Goal: Check status: Check status

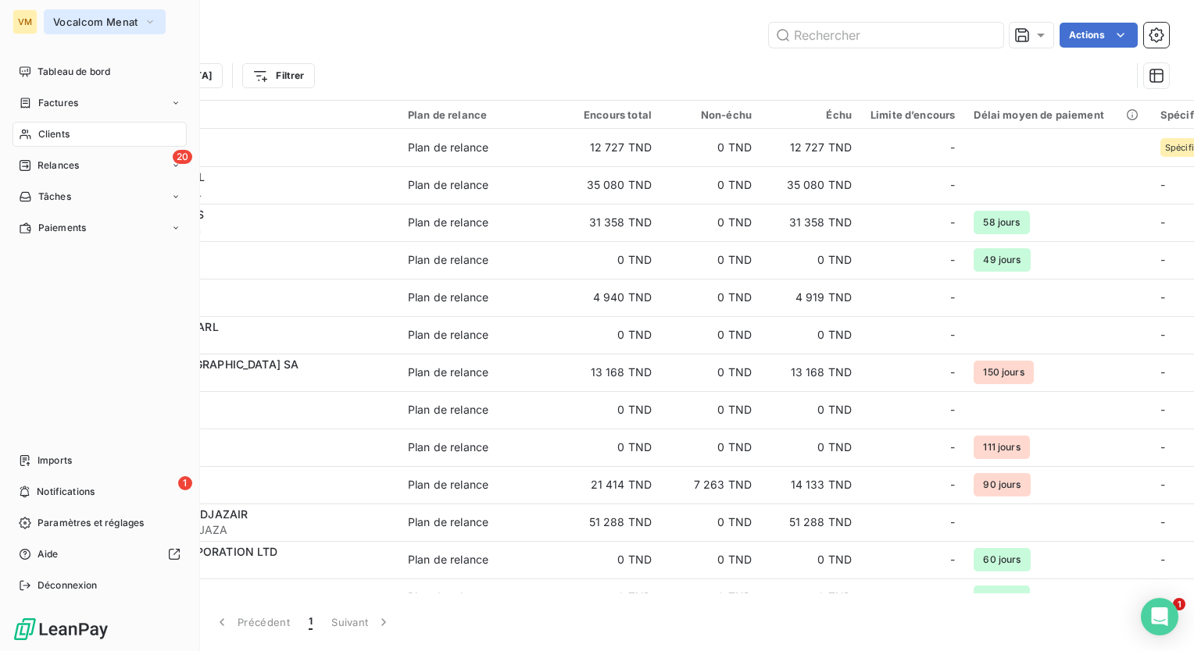
click at [45, 20] on button "Vocalcom Menat" at bounding box center [105, 21] width 122 height 25
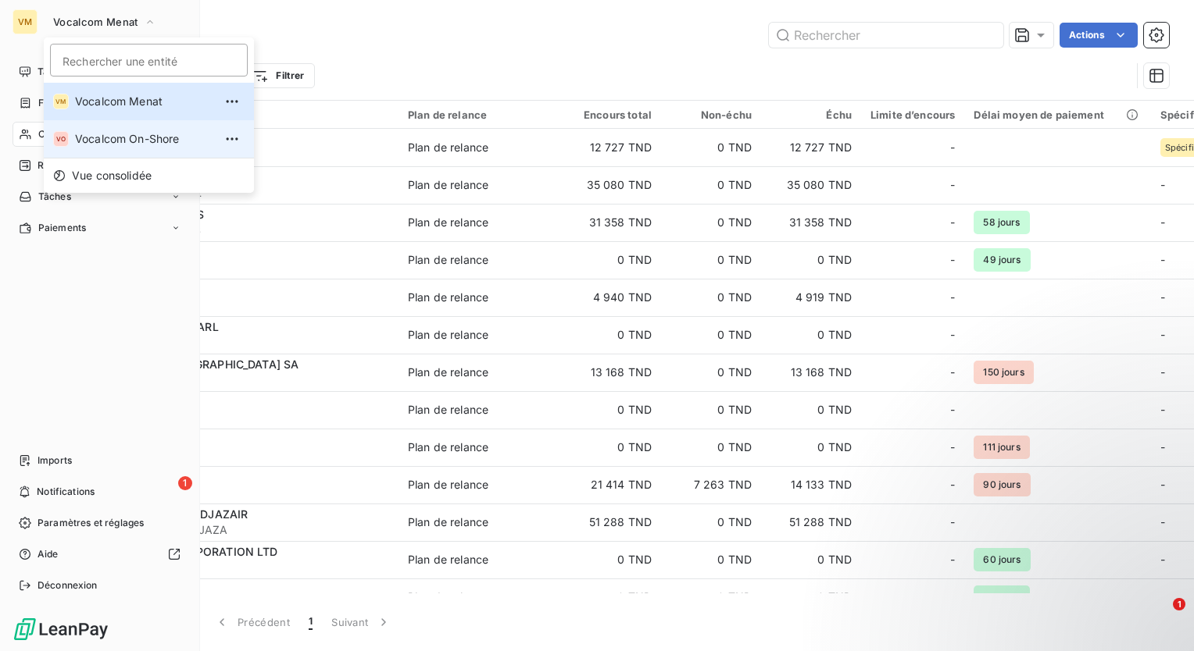
click at [109, 131] on span "Vocalcom On-Shore" at bounding box center [144, 139] width 138 height 16
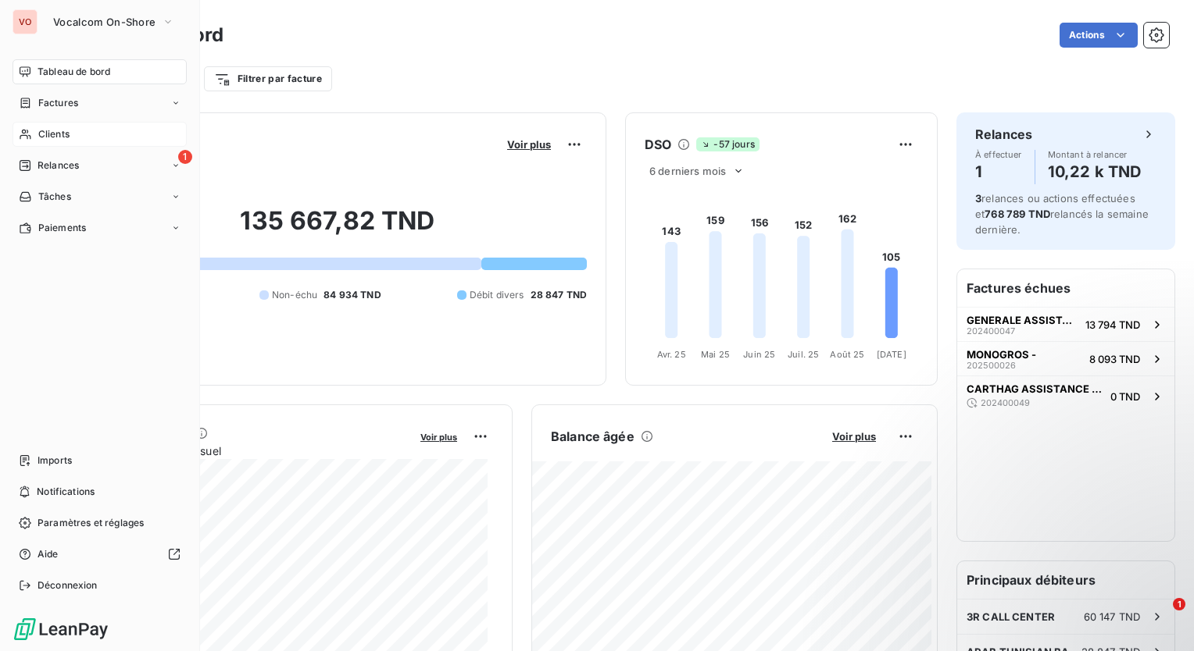
click at [38, 139] on span "Clients" at bounding box center [53, 134] width 31 height 14
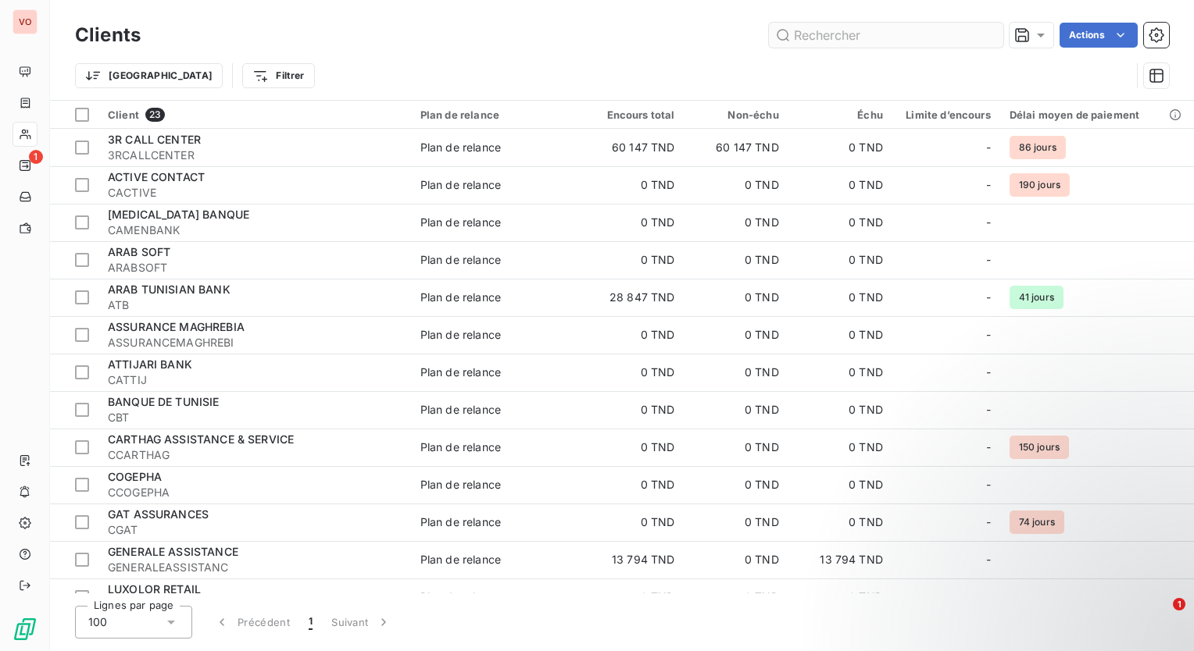
click at [881, 37] on input "text" at bounding box center [886, 35] width 234 height 25
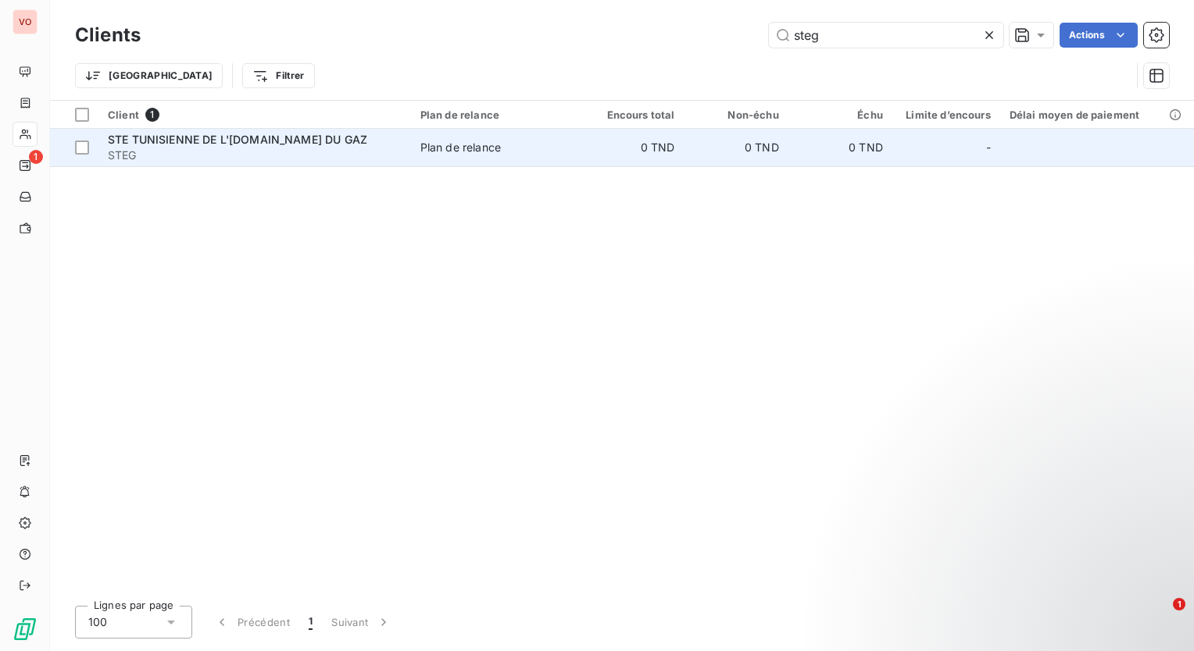
type input "steg"
click at [630, 155] on td "0 TND" at bounding box center [632, 147] width 104 height 37
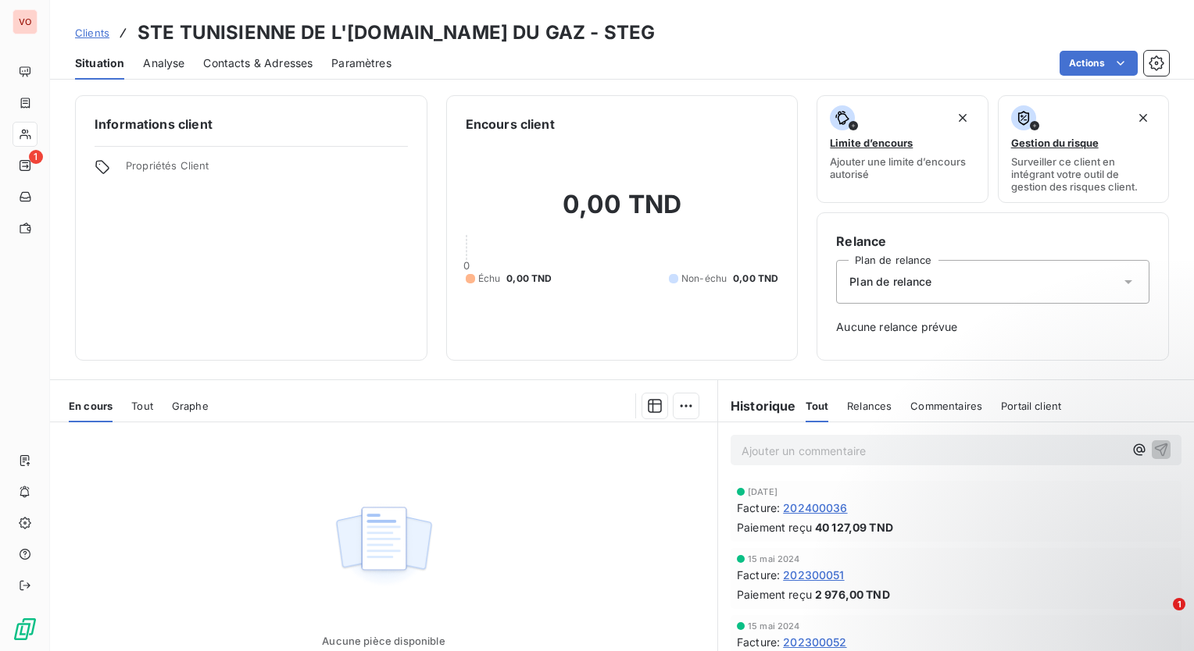
scroll to position [78, 0]
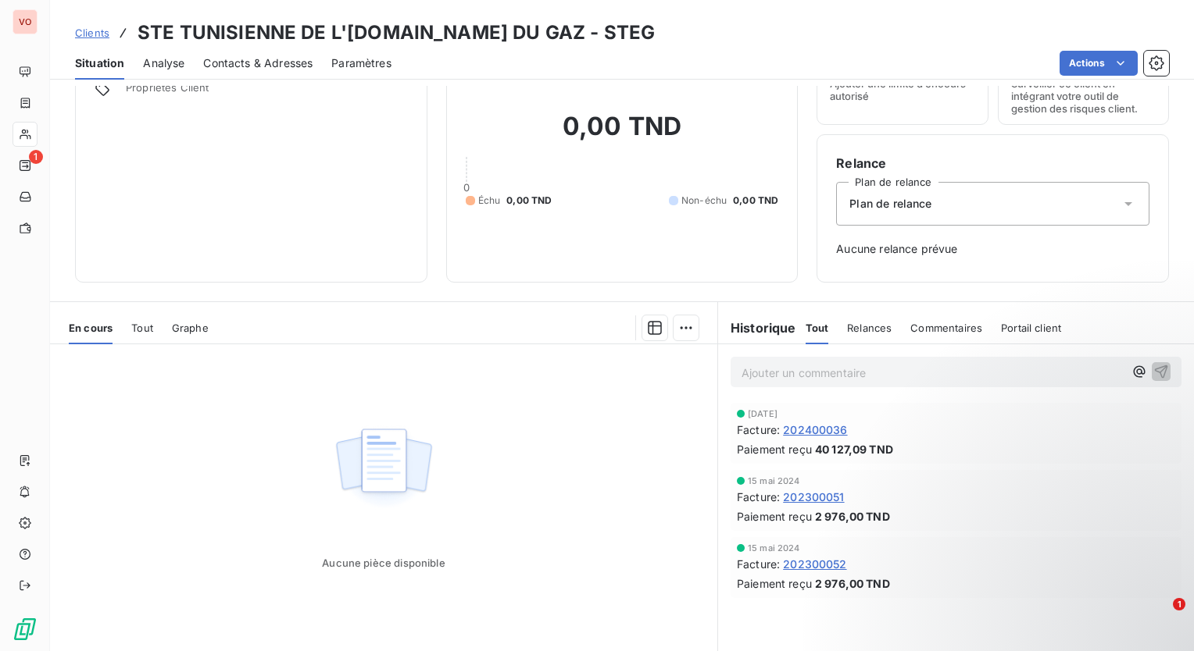
click at [820, 573] on div "[DATE] Facture : 202300052 Paiement reçu 2 976,00 TND" at bounding box center [956, 568] width 438 height 48
drag, startPoint x: 820, startPoint y: 573, endPoint x: 766, endPoint y: 559, distance: 56.7
click at [776, 559] on div "Facture : 202300052" at bounding box center [956, 564] width 438 height 16
click at [801, 559] on span "202300052" at bounding box center [814, 564] width 63 height 16
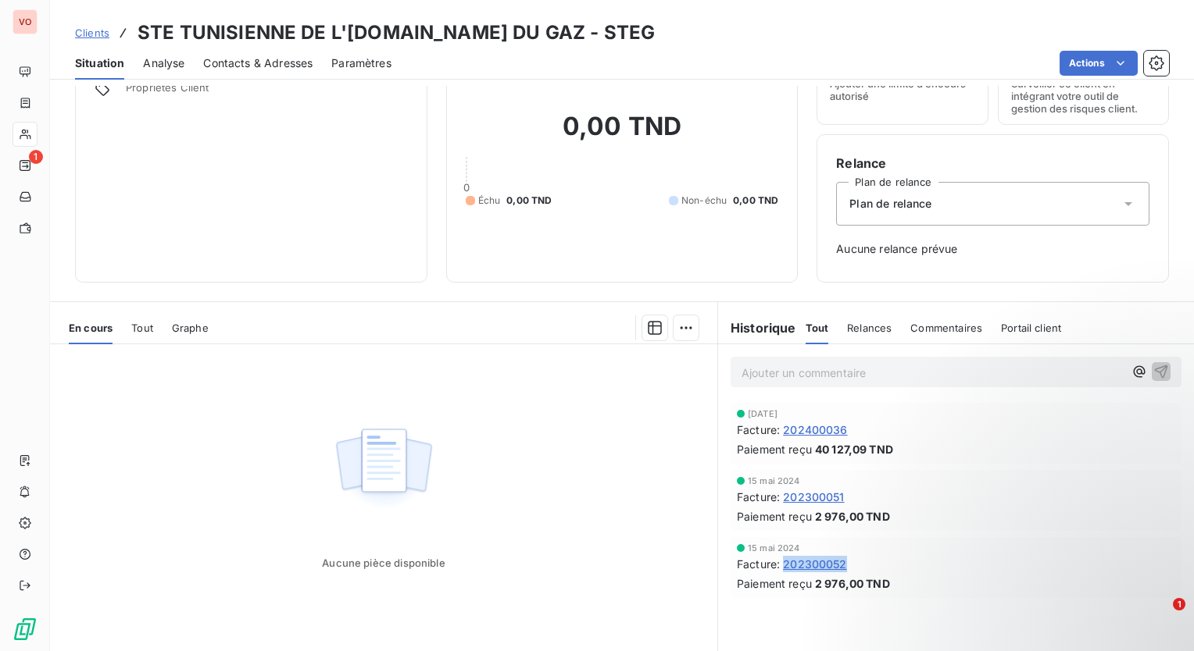
click at [801, 559] on span "202300052" at bounding box center [814, 564] width 63 height 16
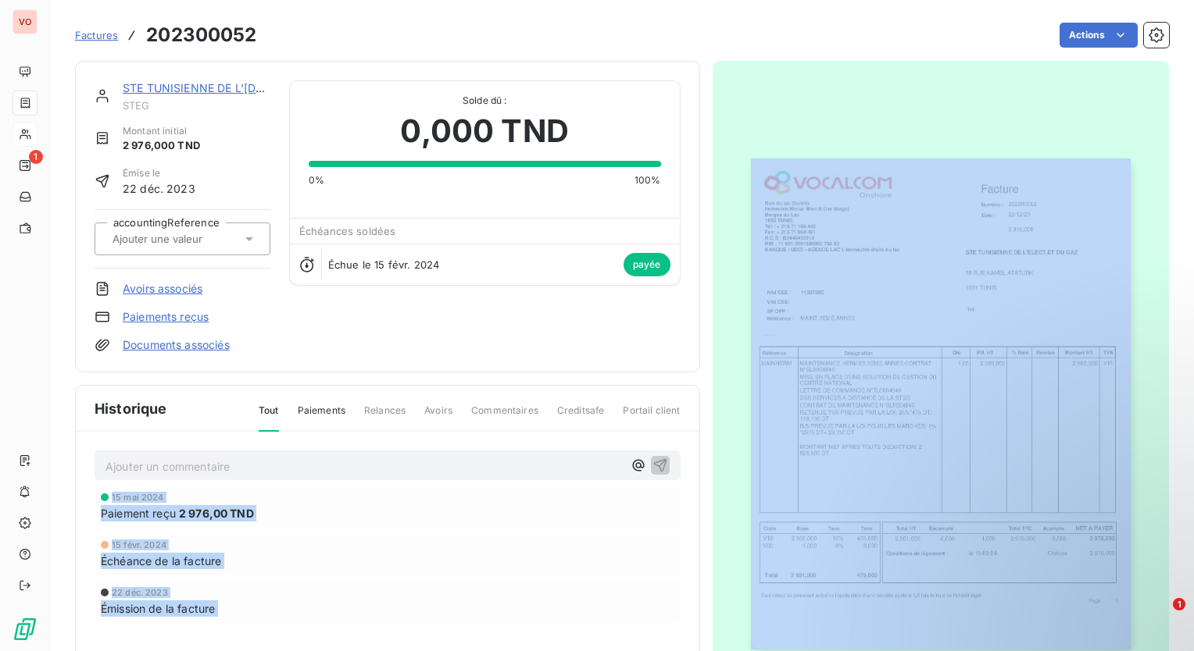
click at [908, 134] on div at bounding box center [940, 404] width 457 height 687
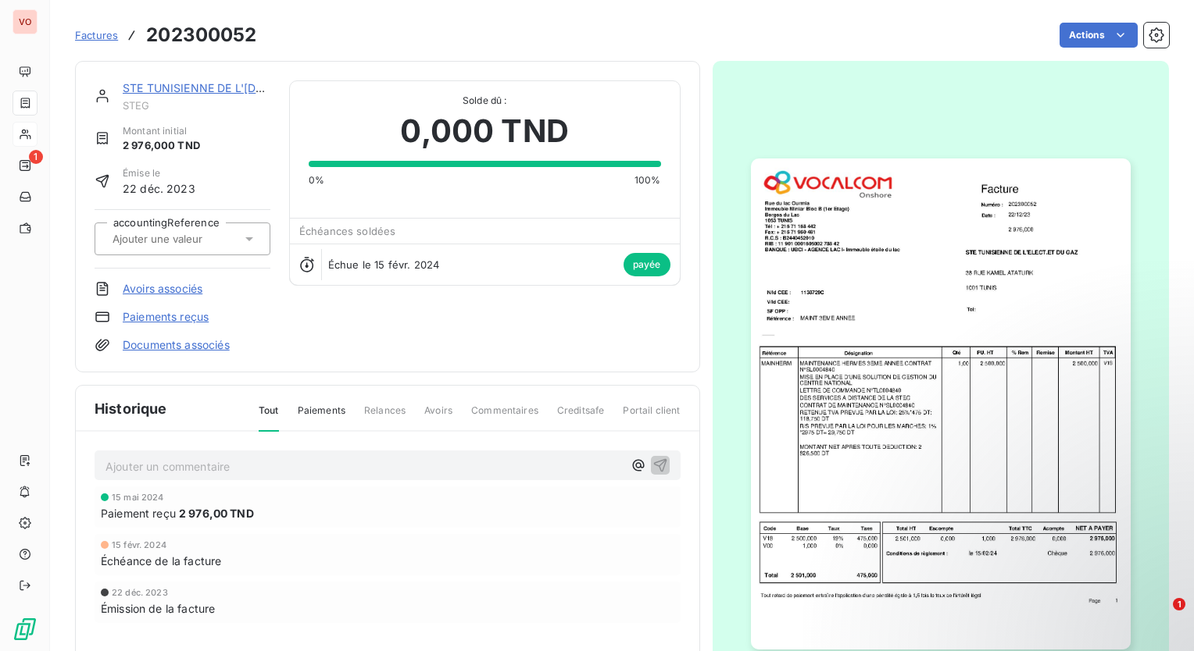
click at [944, 430] on img "button" at bounding box center [941, 404] width 380 height 491
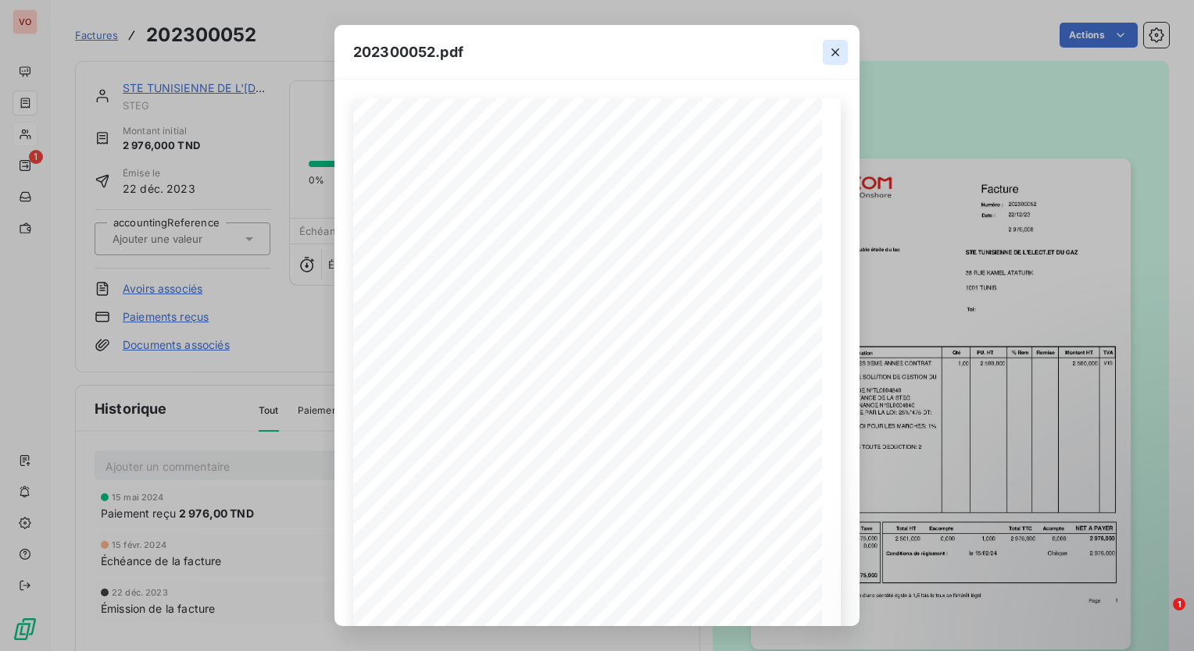
click at [829, 50] on icon "button" at bounding box center [835, 53] width 16 height 16
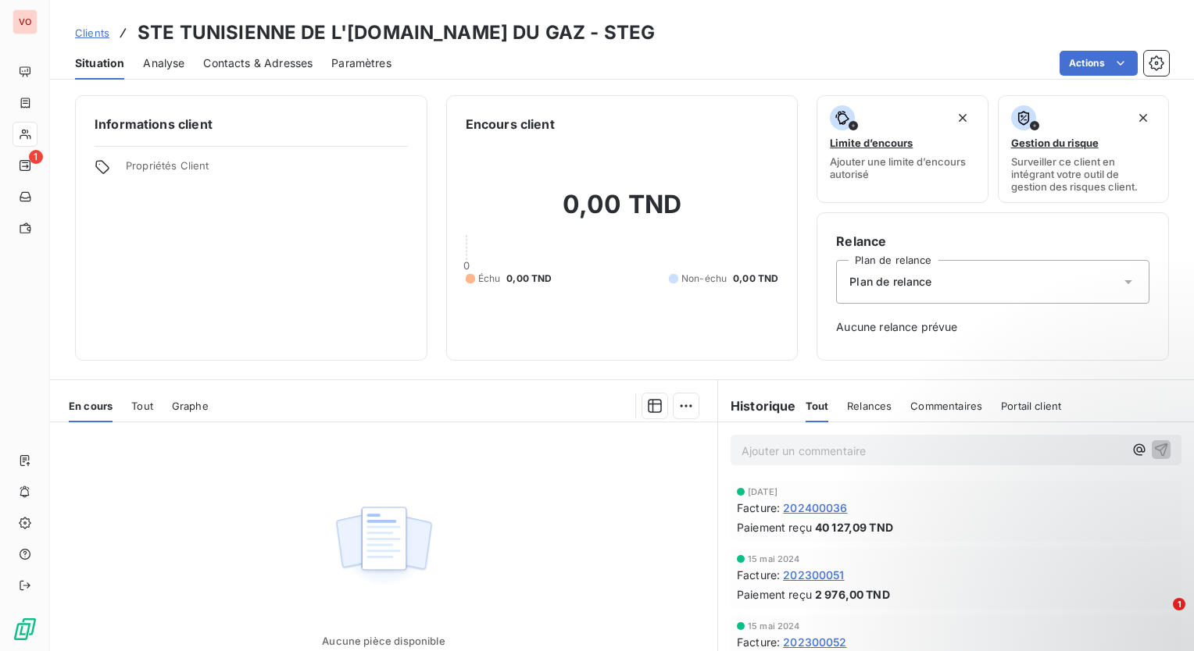
click at [806, 573] on span "202300051" at bounding box center [813, 575] width 61 height 16
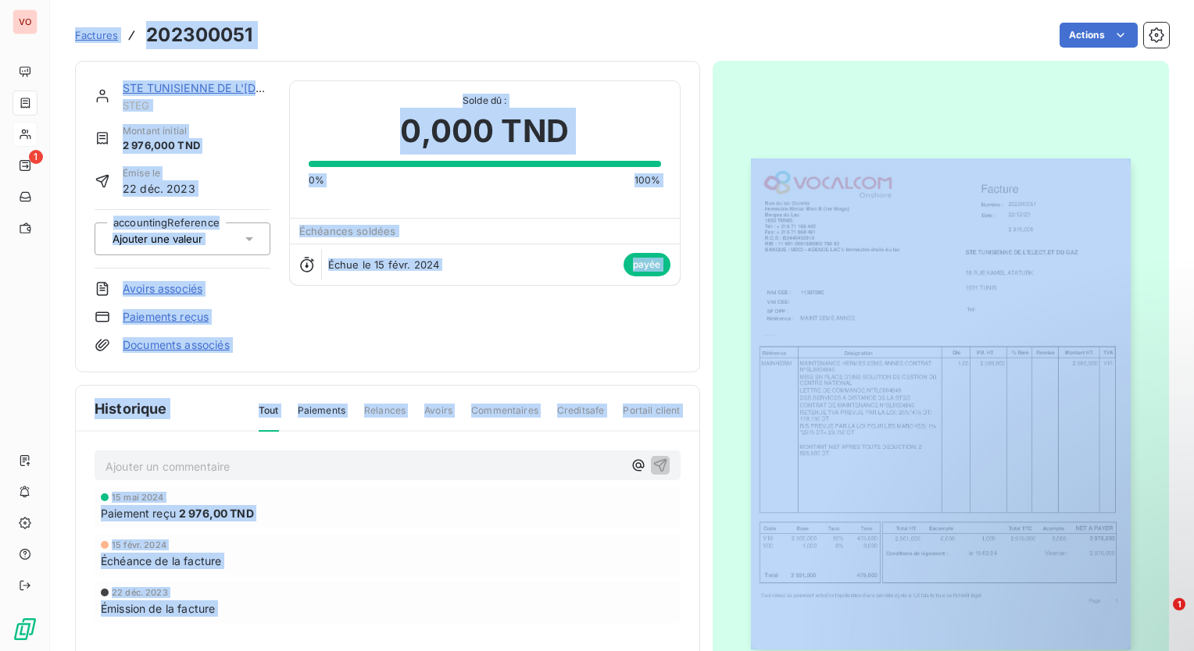
drag, startPoint x: 806, startPoint y: 573, endPoint x: 925, endPoint y: 392, distance: 216.7
click at [925, 392] on img "button" at bounding box center [941, 404] width 380 height 491
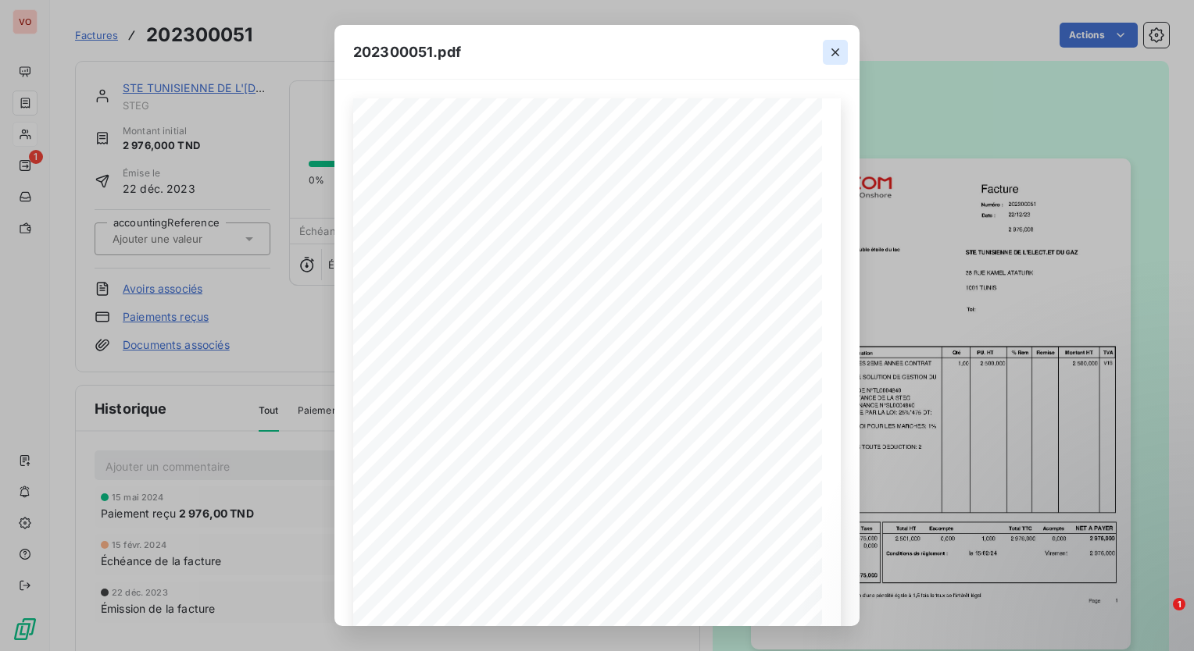
click at [825, 50] on button "button" at bounding box center [835, 52] width 25 height 25
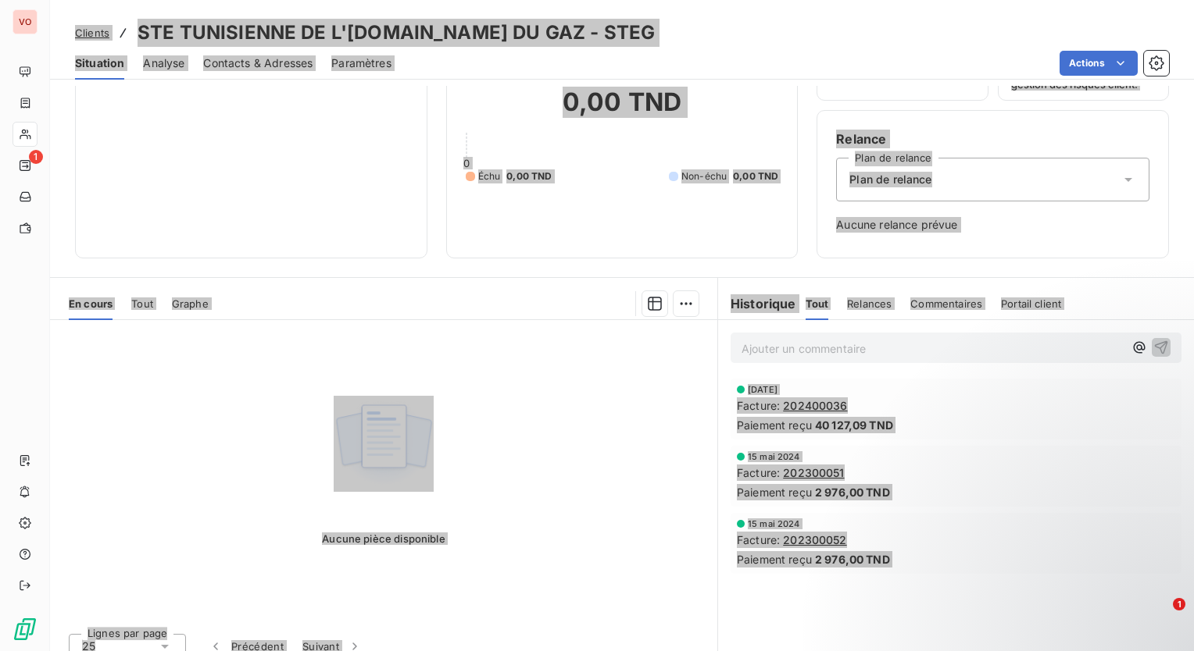
scroll to position [117, 0]
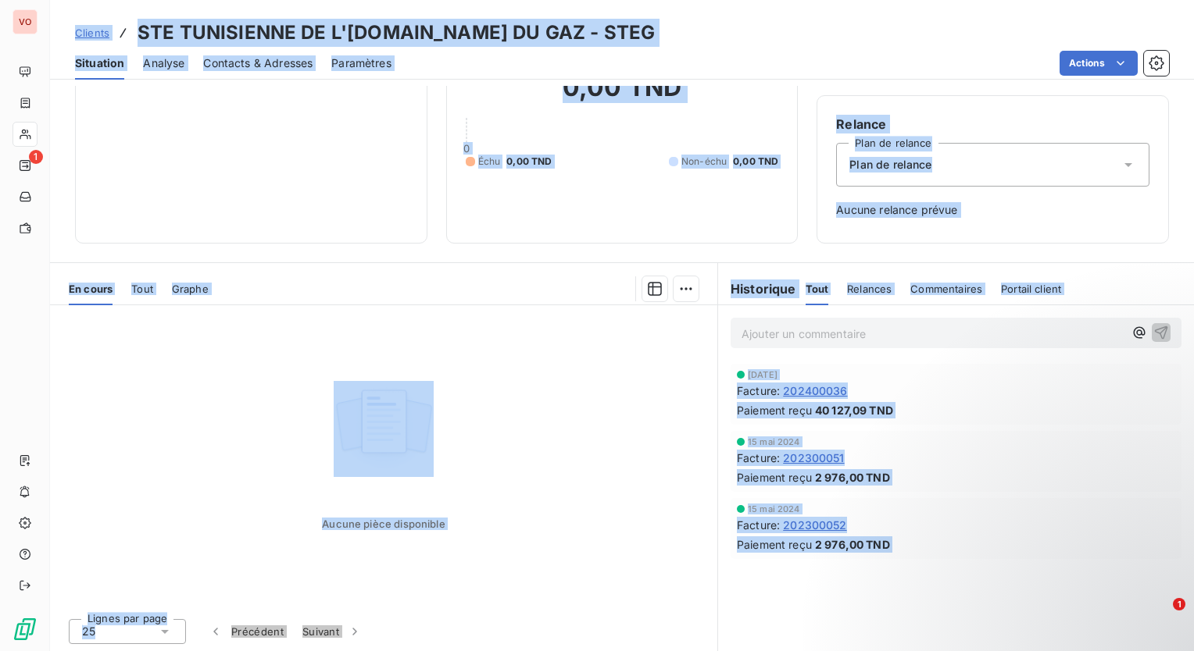
click at [826, 454] on span "202300051" at bounding box center [813, 458] width 61 height 16
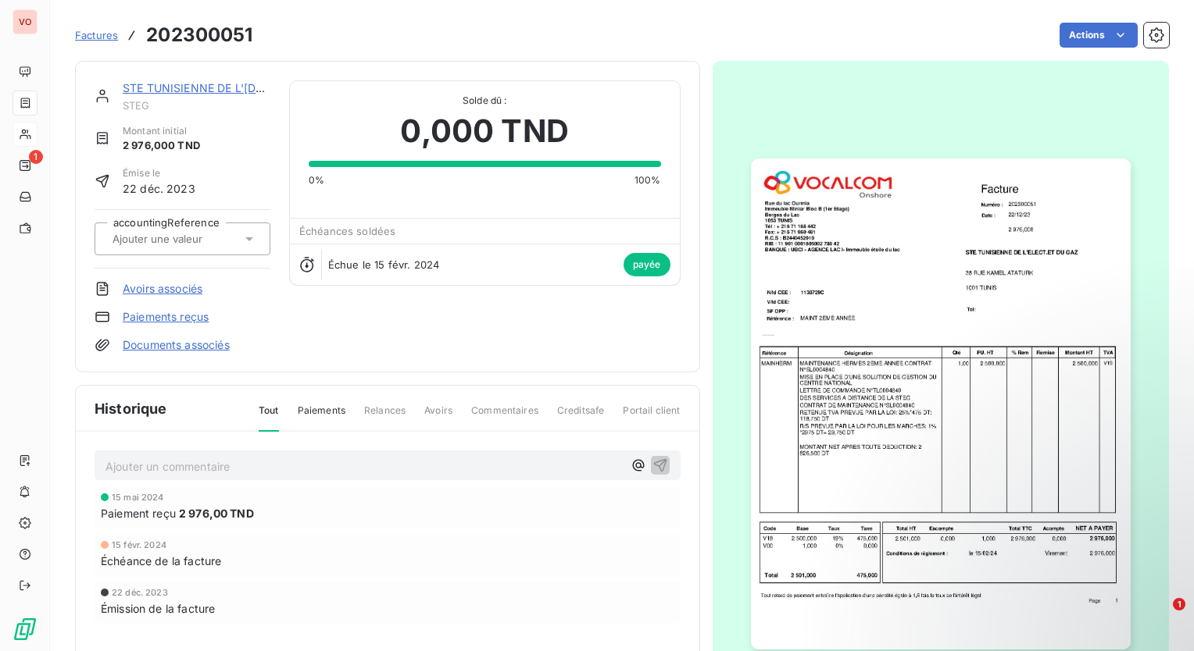
click at [826, 454] on img "button" at bounding box center [941, 404] width 380 height 491
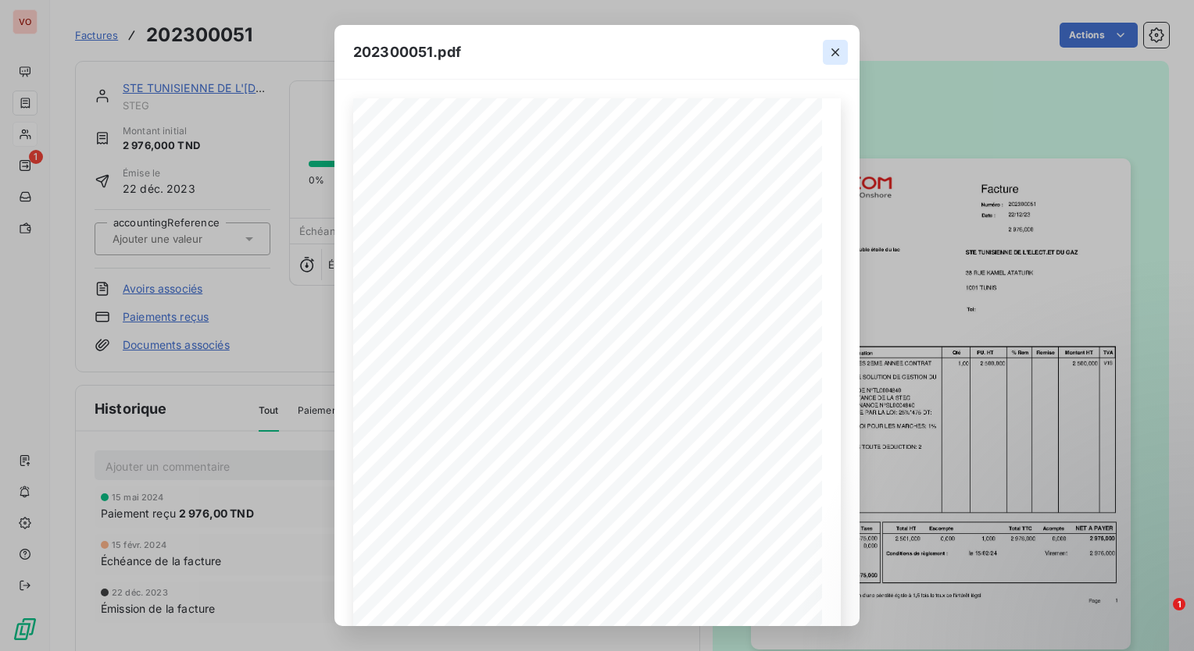
click at [831, 54] on icon "button" at bounding box center [835, 53] width 16 height 16
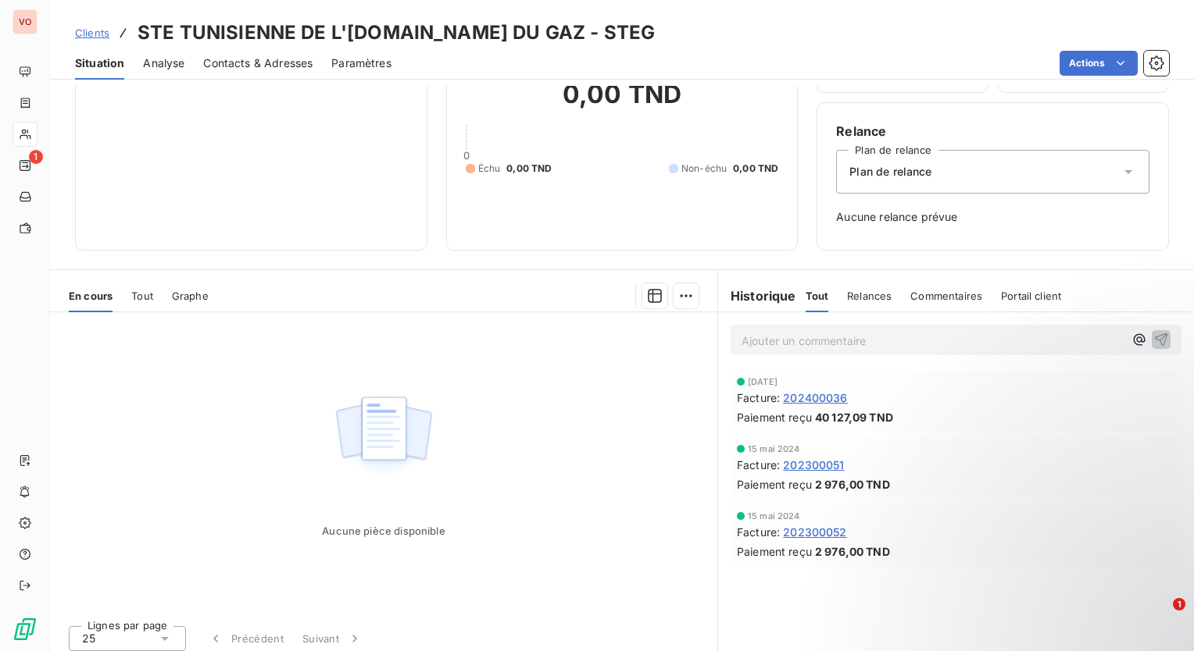
scroll to position [117, 0]
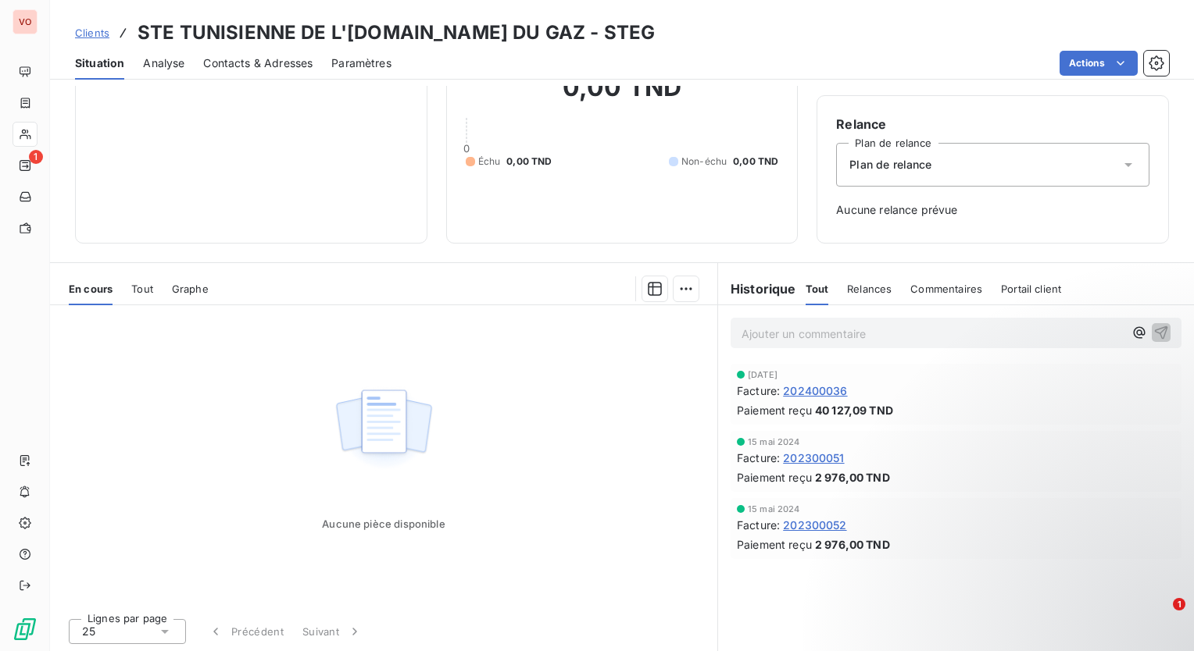
click at [809, 523] on span "202300052" at bounding box center [814, 525] width 63 height 16
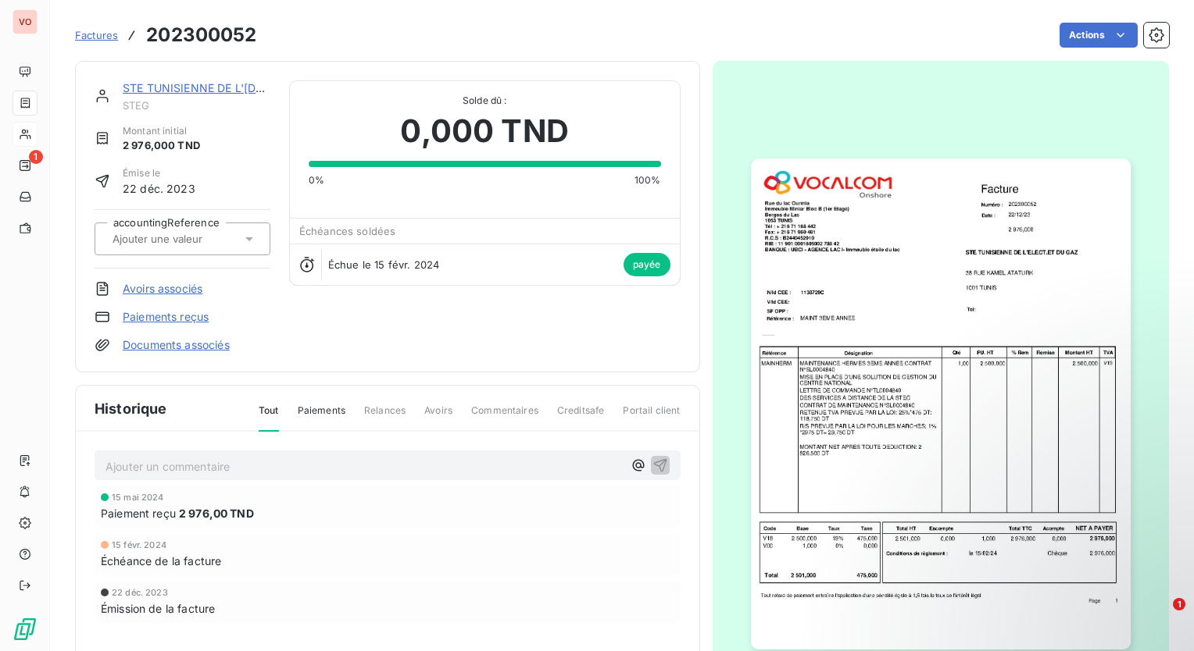
click at [858, 432] on img "button" at bounding box center [941, 404] width 380 height 491
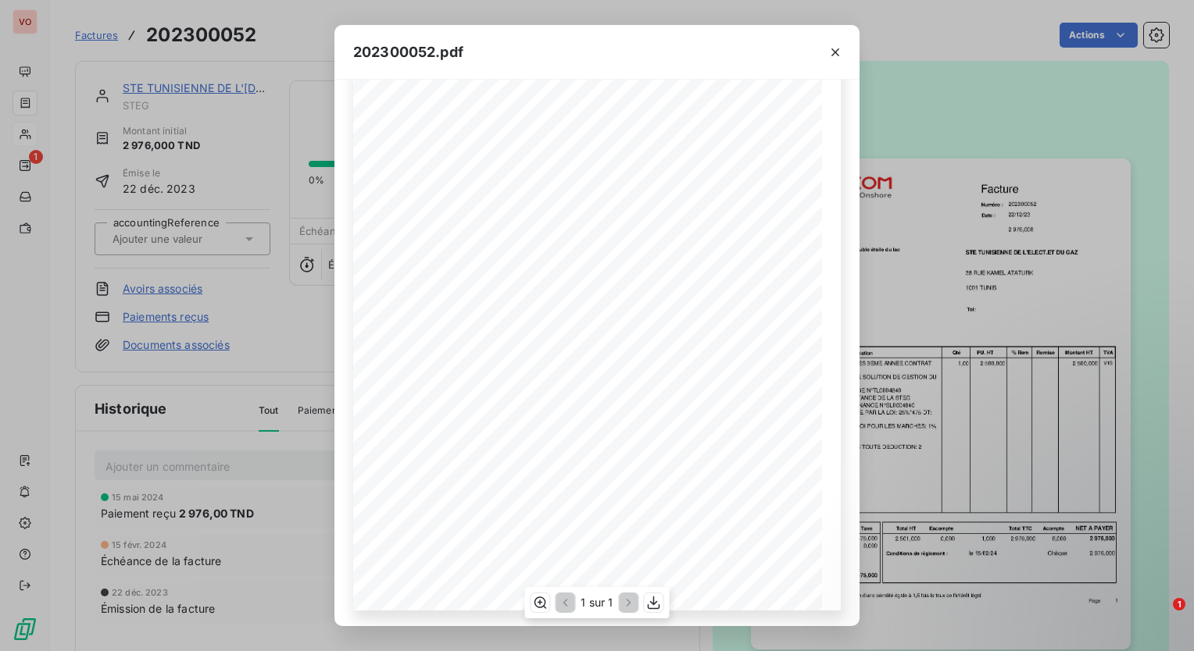
scroll to position [96, 0]
click at [833, 57] on icon "button" at bounding box center [835, 53] width 16 height 16
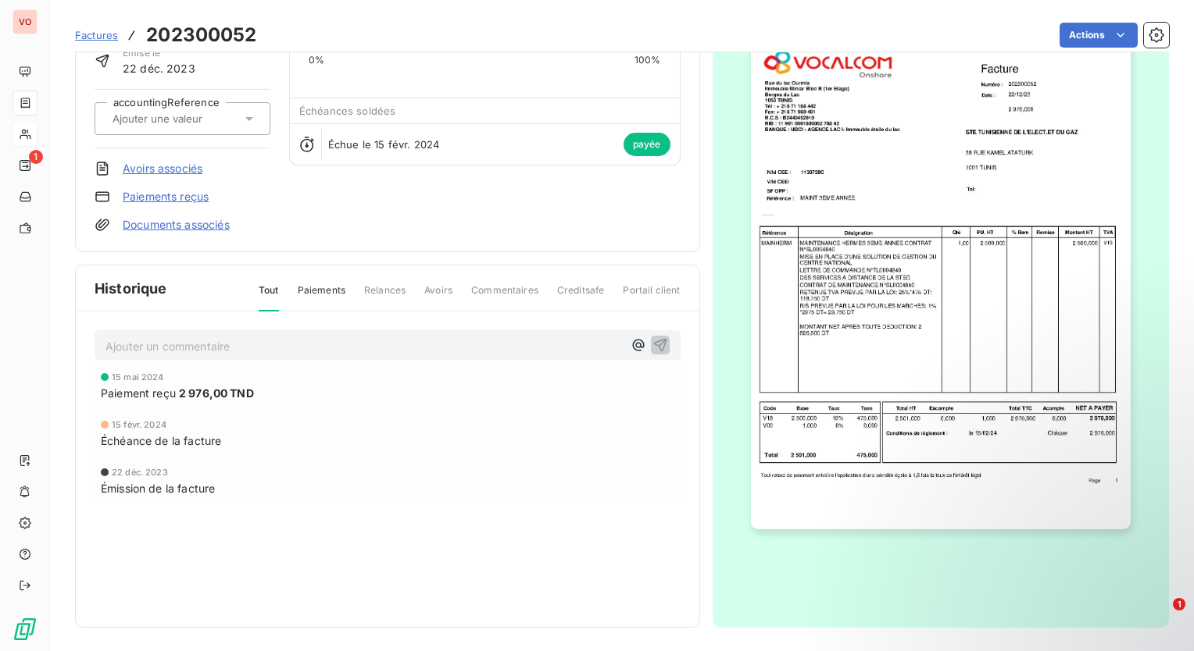
scroll to position [0, 0]
